Goal: Task Accomplishment & Management: Use online tool/utility

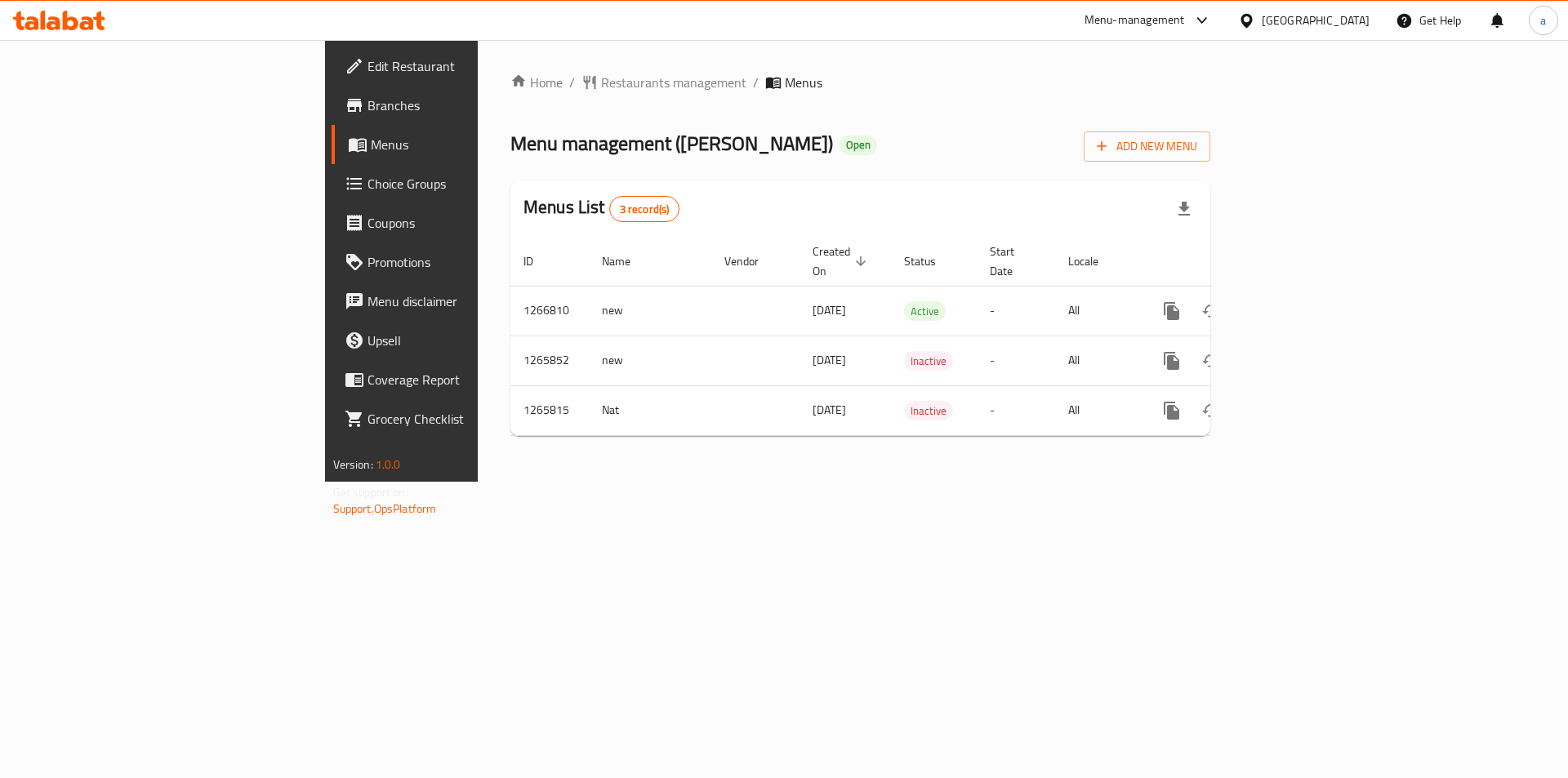
click at [371, 138] on span "Menus" at bounding box center [472, 145] width 203 height 20
click at [367, 114] on span "Branches" at bounding box center [470, 106] width 207 height 20
click at [331, 115] on link "Branches" at bounding box center [459, 106] width 255 height 40
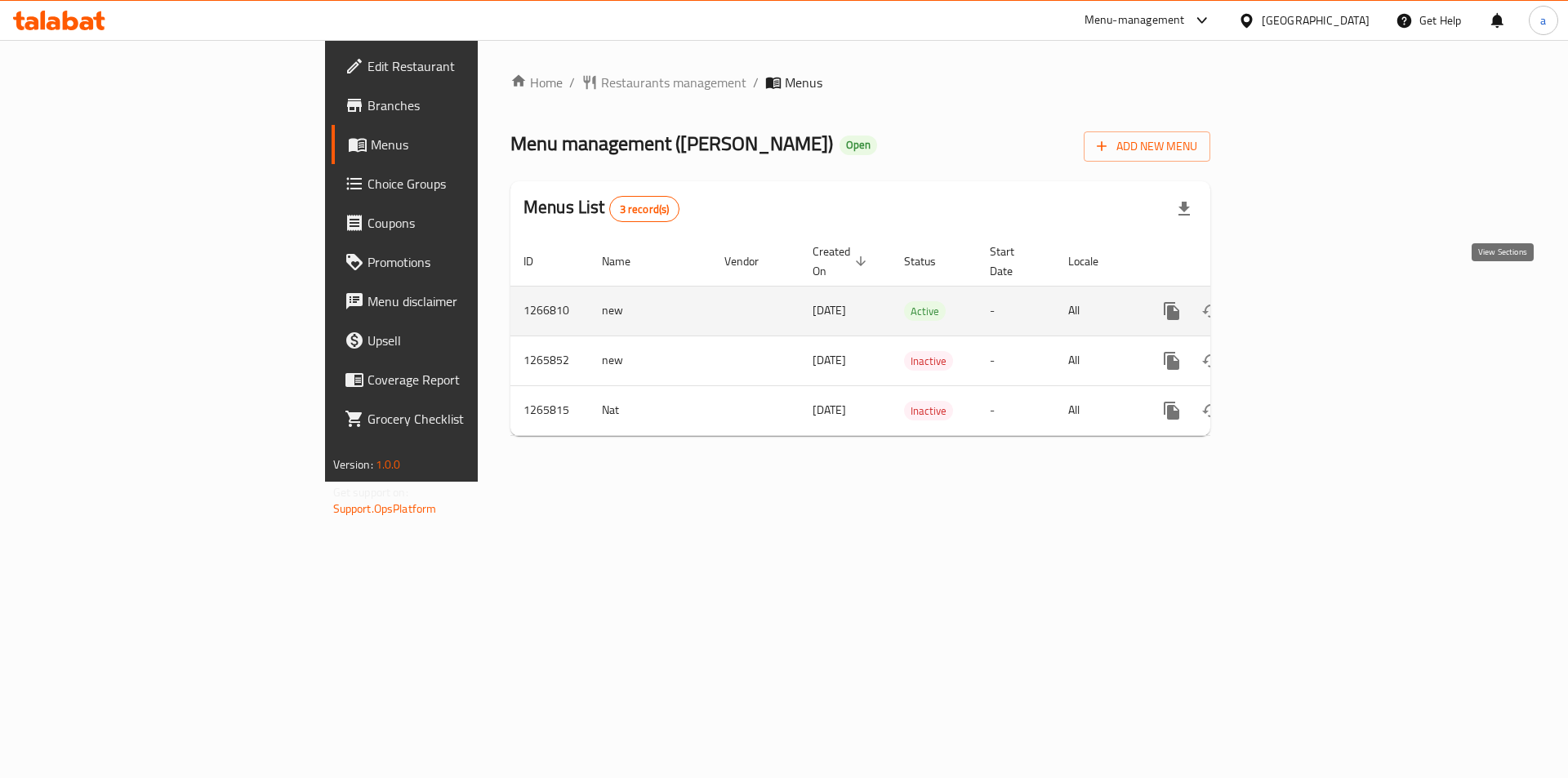
click at [1309, 292] on link "enhanced table" at bounding box center [1289, 312] width 40 height 40
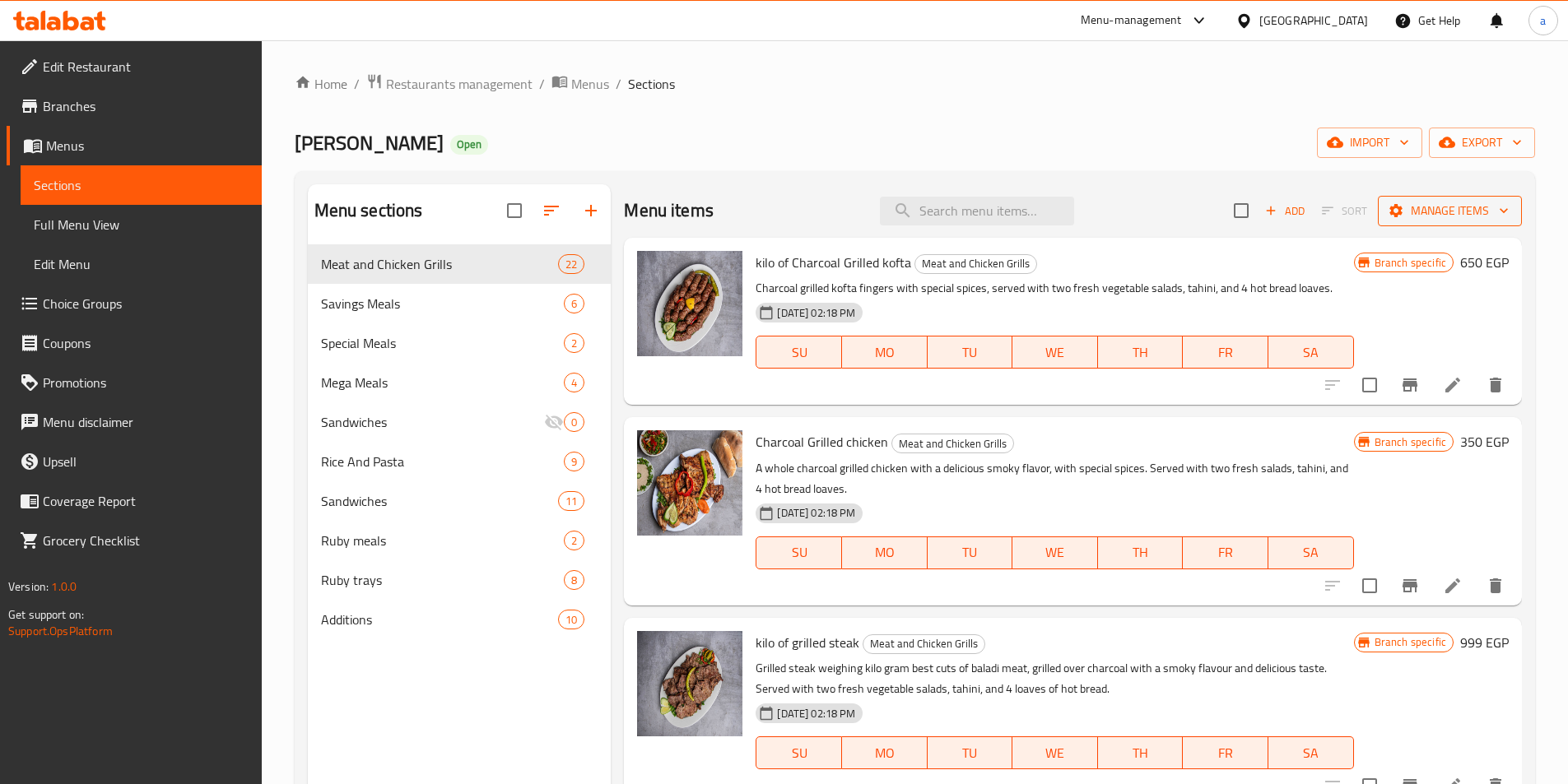
click at [1455, 210] on span "Manage items" at bounding box center [1450, 210] width 118 height 21
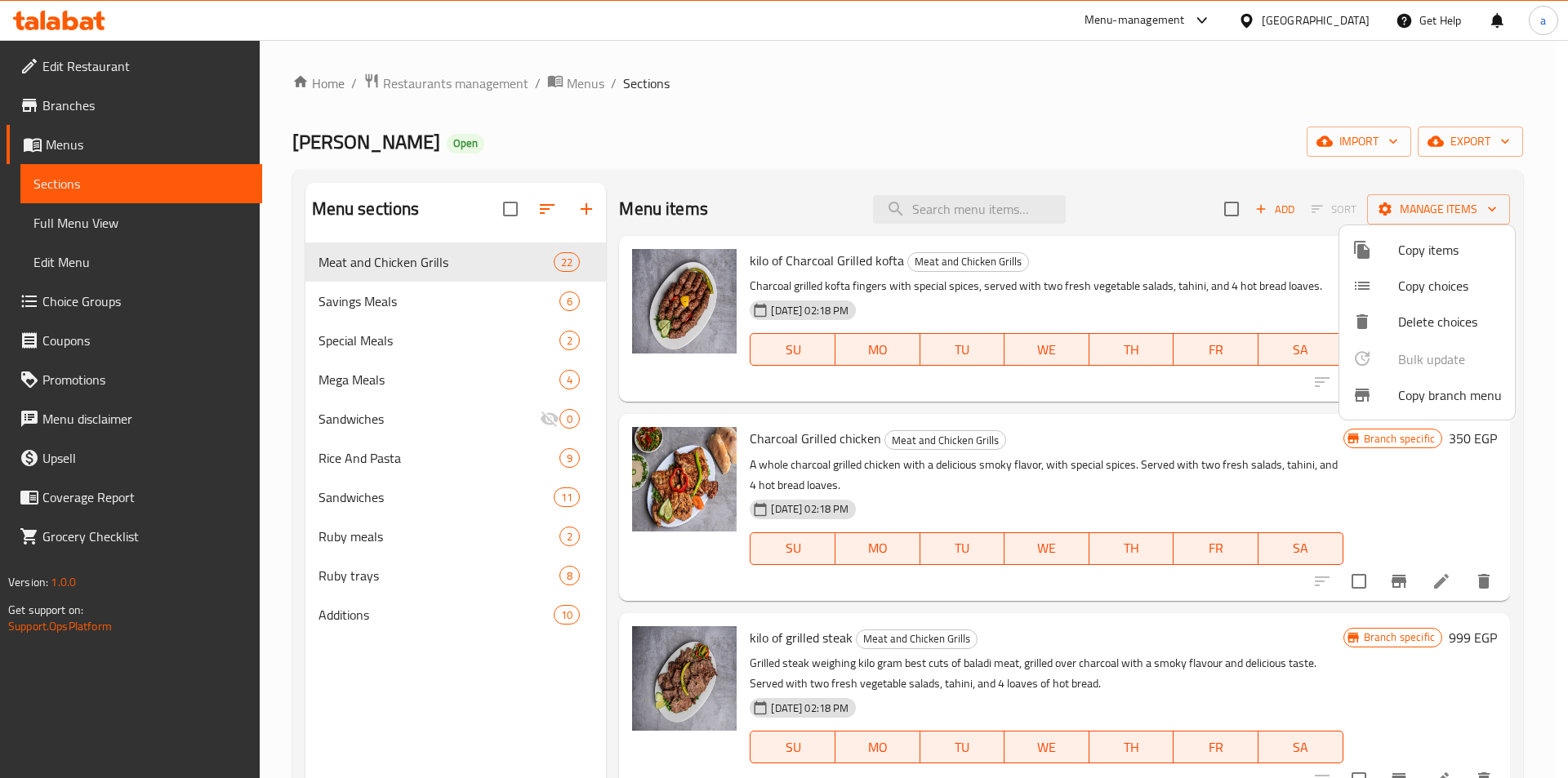
click at [1429, 405] on span "Copy branch menu" at bounding box center [1449, 396] width 104 height 20
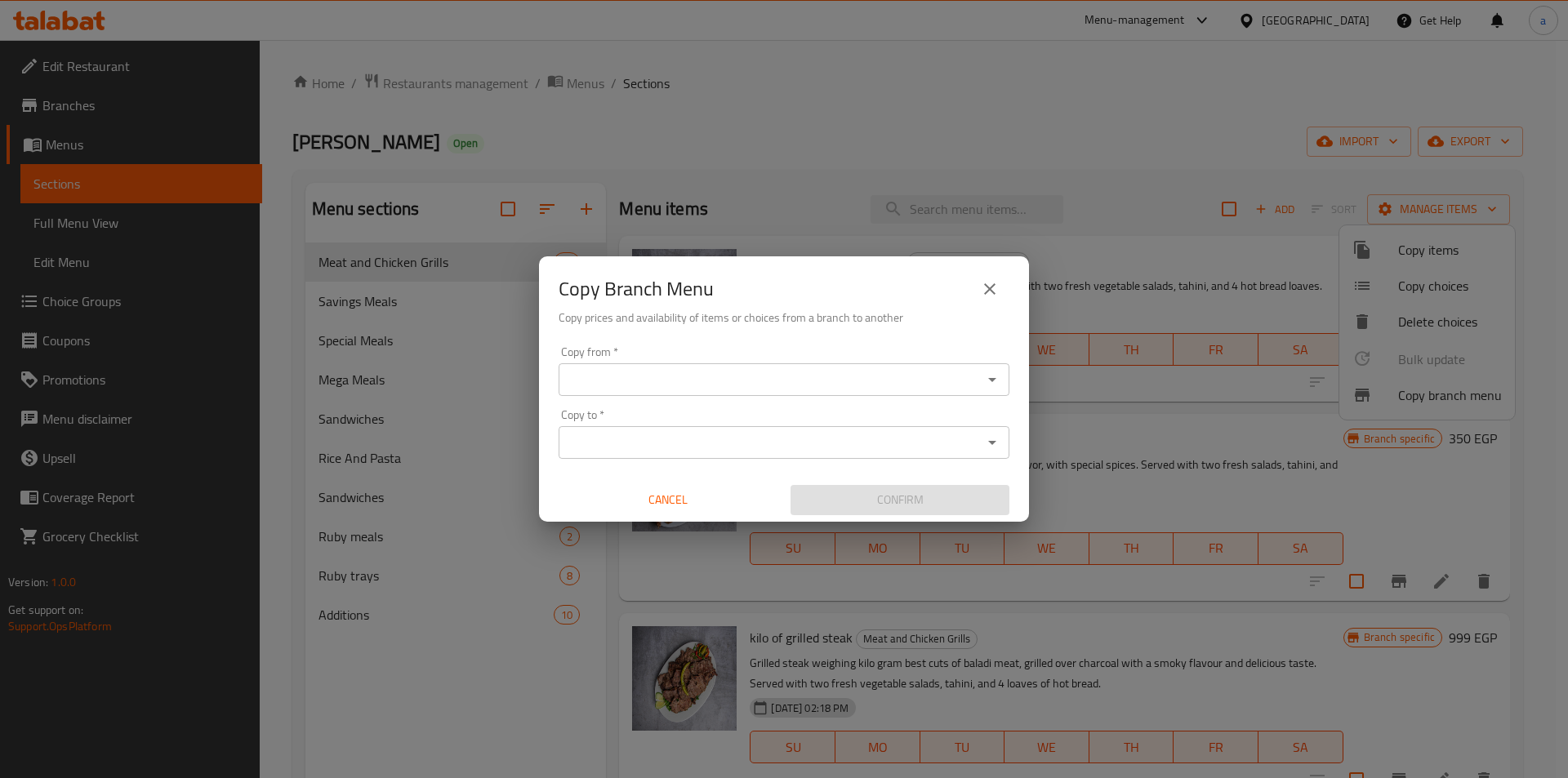
click at [746, 380] on input "Copy from   *" at bounding box center [770, 379] width 414 height 23
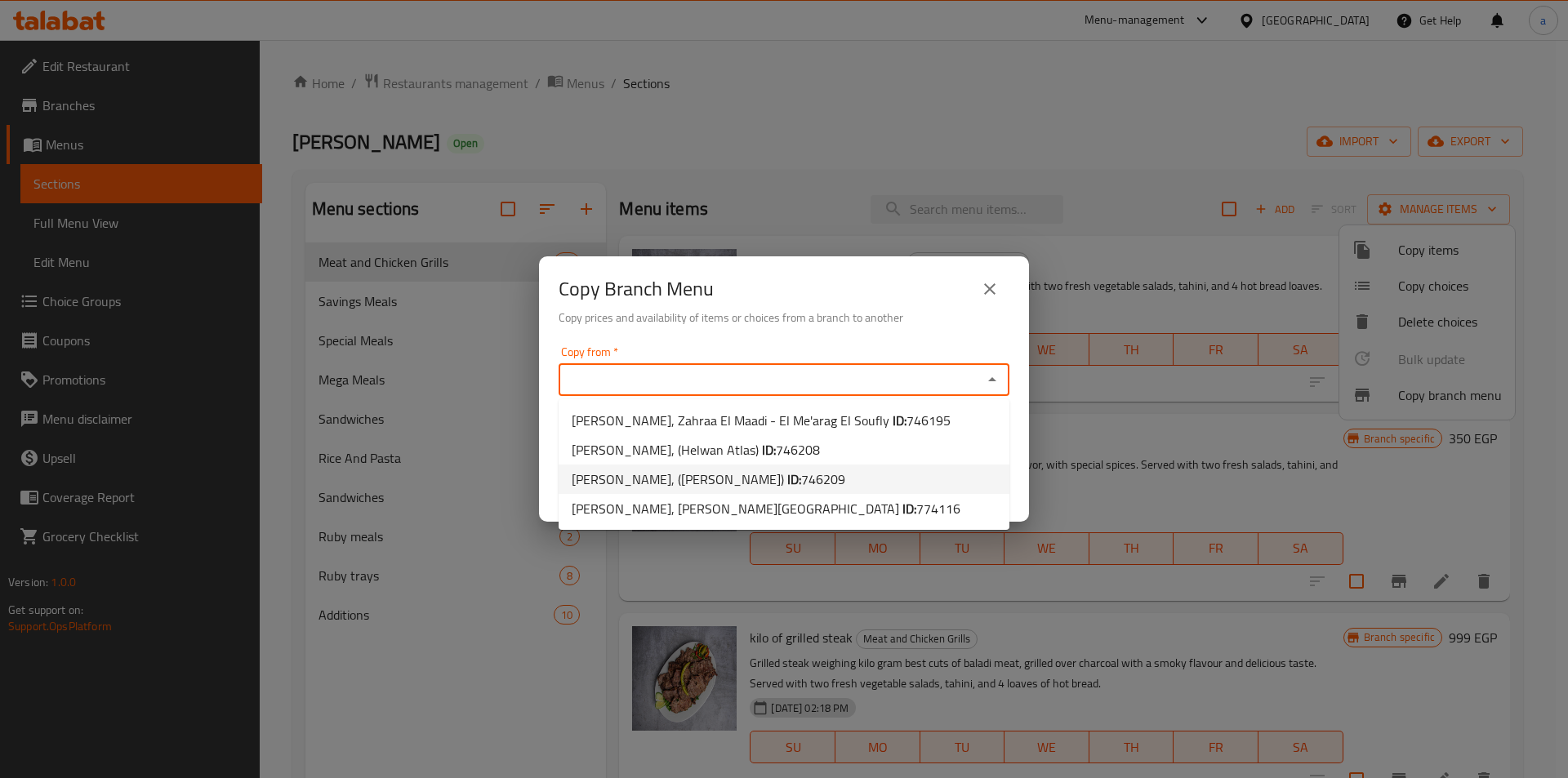
click at [744, 477] on span "Arafa ELRouby, (Helwan Mansour) ID: 746209" at bounding box center [708, 480] width 273 height 20
type input "Arafa ELRouby, (Helwan Mansour)"
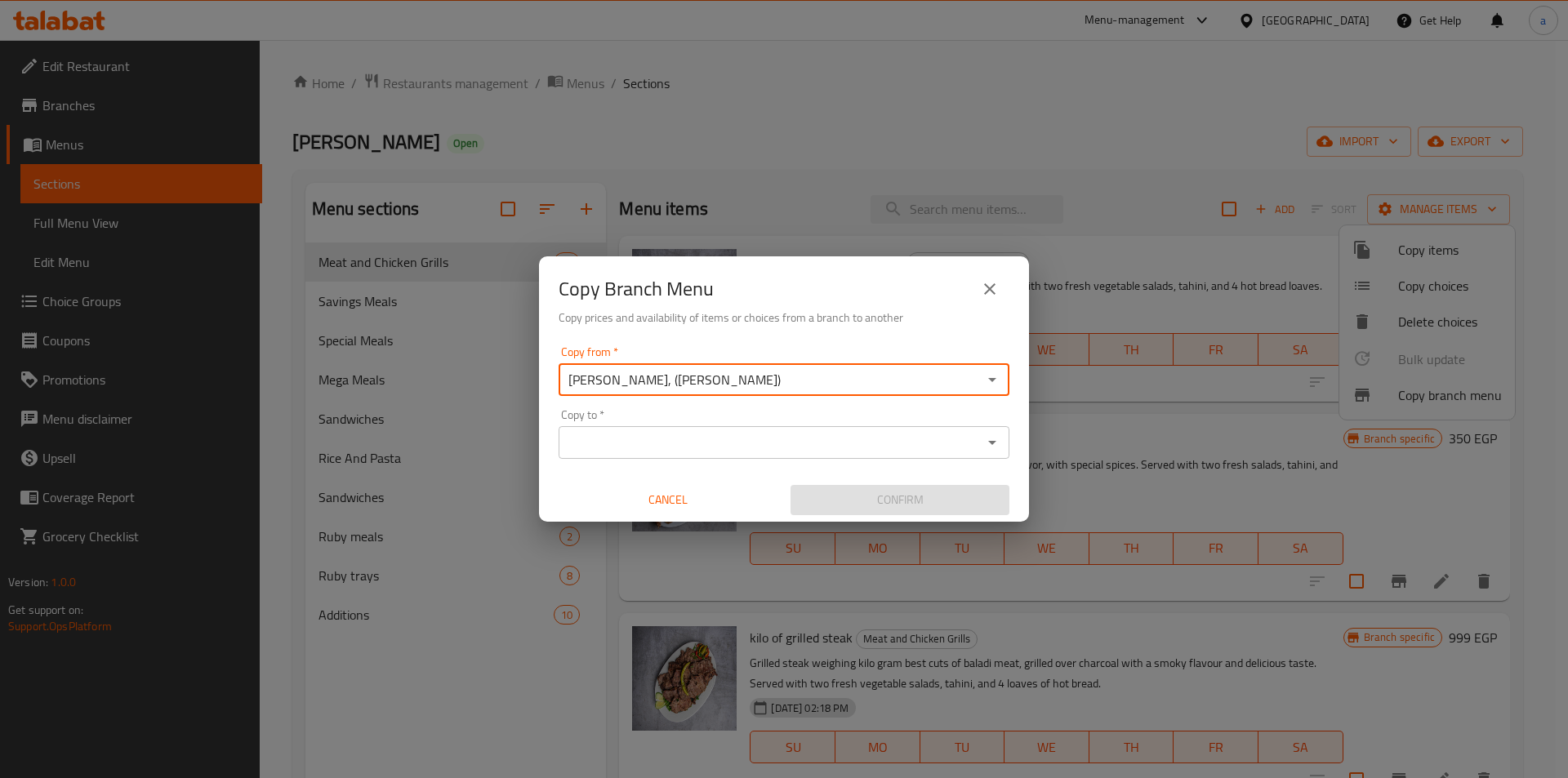
click at [741, 442] on input "Copy to   *" at bounding box center [770, 442] width 414 height 23
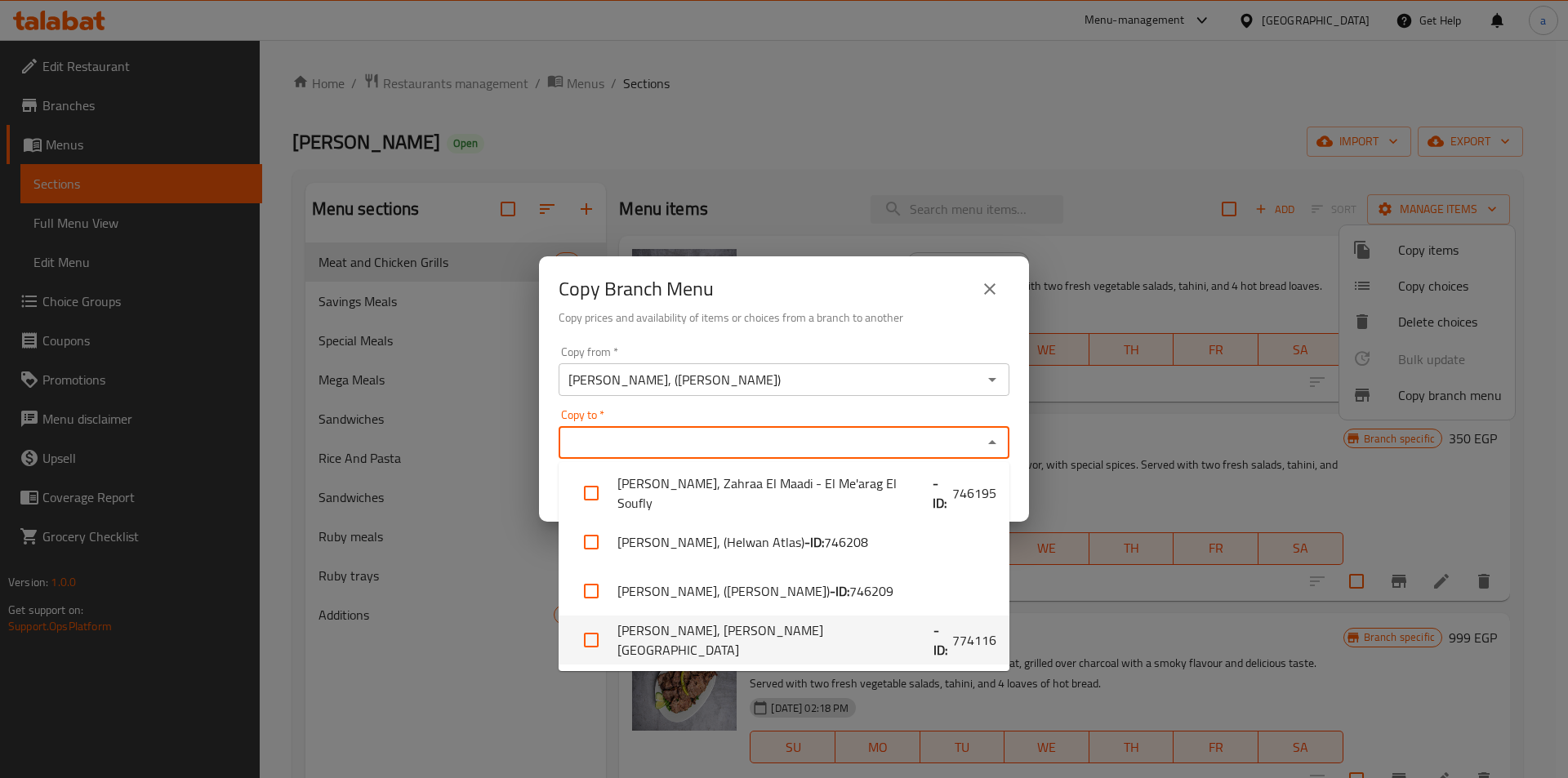
click at [742, 641] on li "Arafa ELRouby, Valencia Village - ID: 774116" at bounding box center [784, 640] width 451 height 49
checkbox input "true"
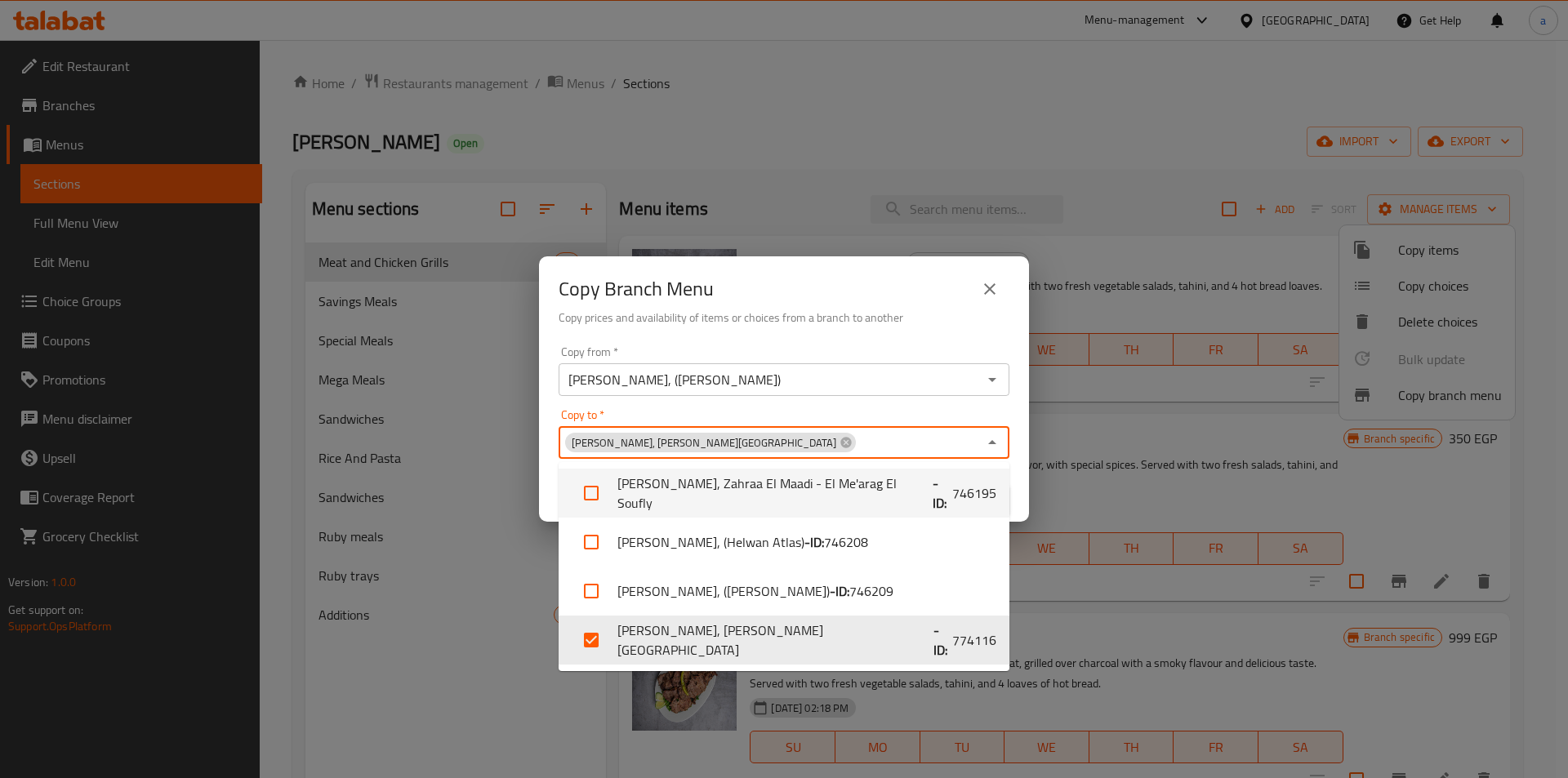
click at [854, 419] on div "Copy to   * Arafa ELRouby, Valencia Village Copy to *" at bounding box center [784, 434] width 451 height 49
click at [1018, 501] on div "Copy from   * Arafa ELRouby, (Helwan Mansour) Copy from * Copy to   * Arafa ELR…" at bounding box center [784, 431] width 490 height 182
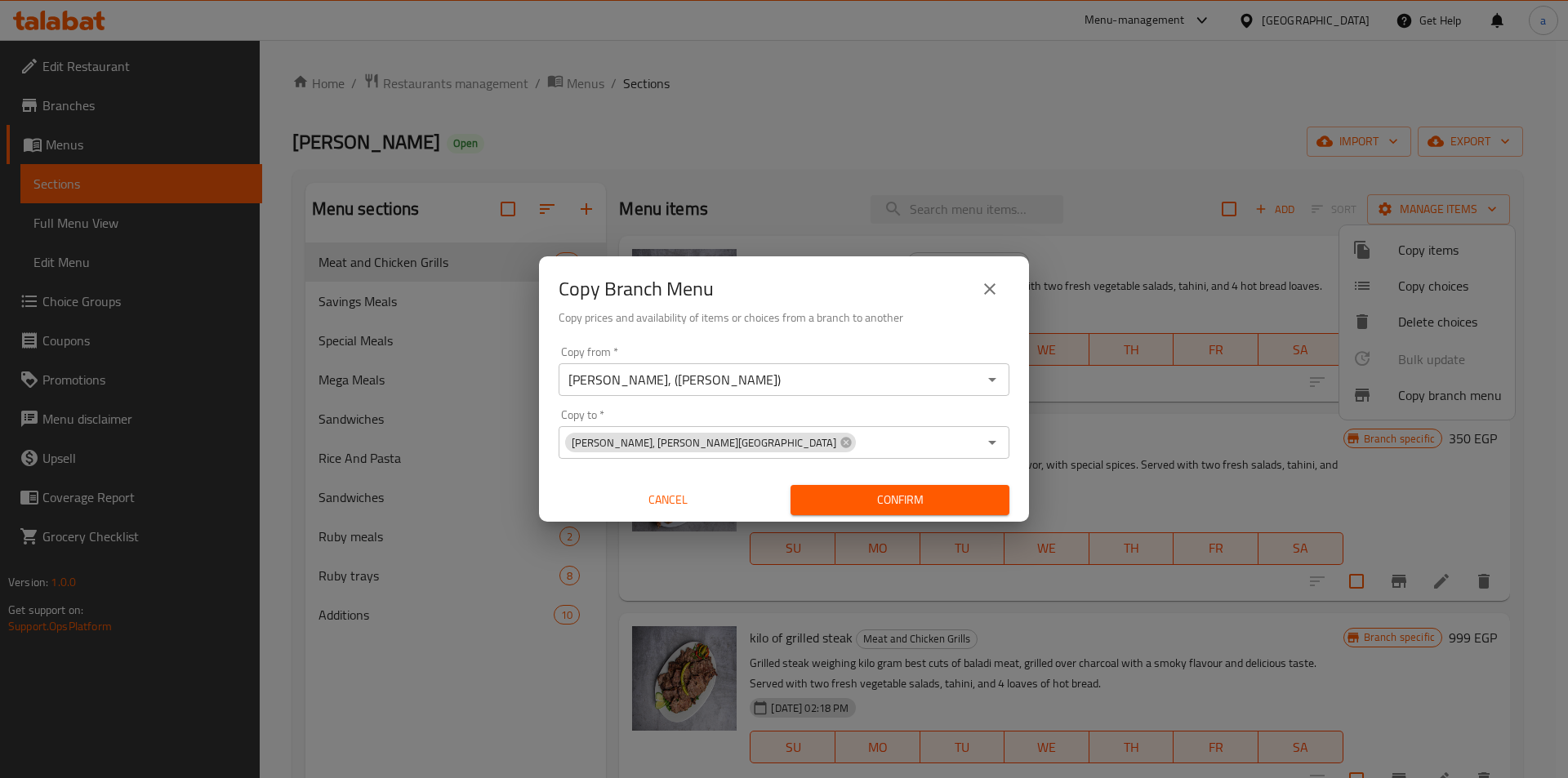
click at [872, 498] on span "Confirm" at bounding box center [899, 500] width 193 height 21
